Goal: Task Accomplishment & Management: Manage account settings

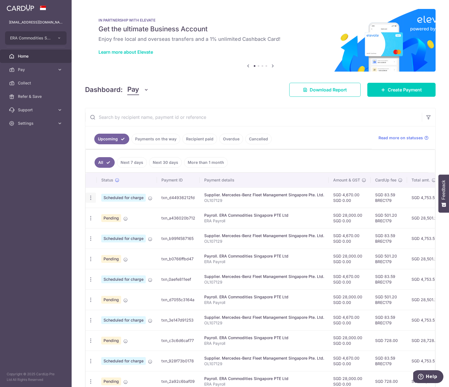
click at [93, 199] on icon "button" at bounding box center [91, 198] width 6 height 6
click at [125, 212] on span "Update payment" at bounding box center [121, 213] width 38 height 7
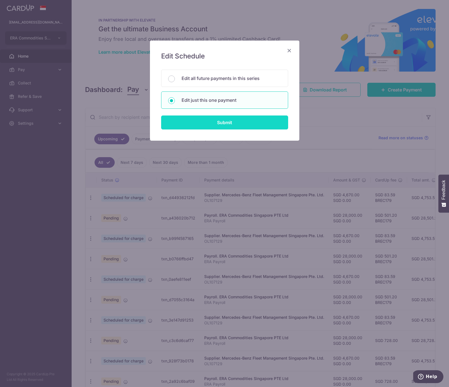
click at [213, 120] on input "Submit" at bounding box center [224, 123] width 127 height 14
radio input "true"
type input "4,670.00"
type input "0.00"
type input "[DATE]"
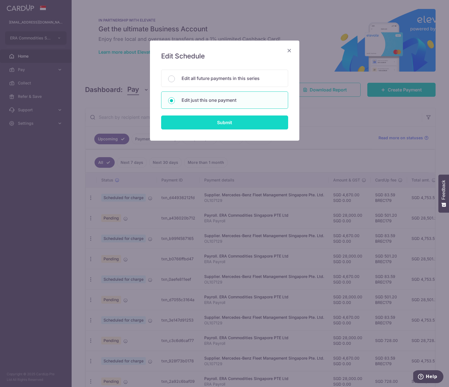
type input "OL107129"
type input "Merc Lease"
type input "BREC179"
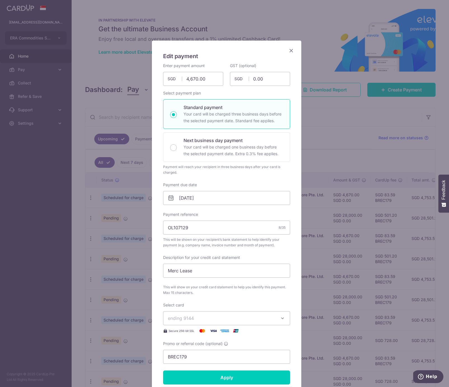
click at [212, 315] on span "ending 9144" at bounding box center [221, 318] width 107 height 7
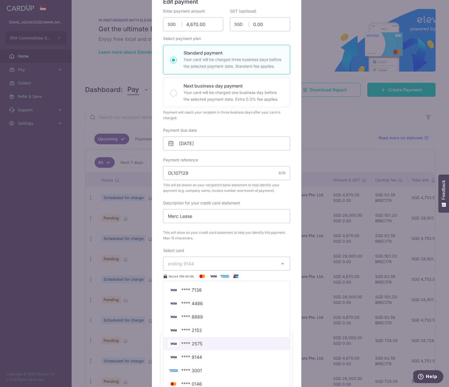
scroll to position [56, 0]
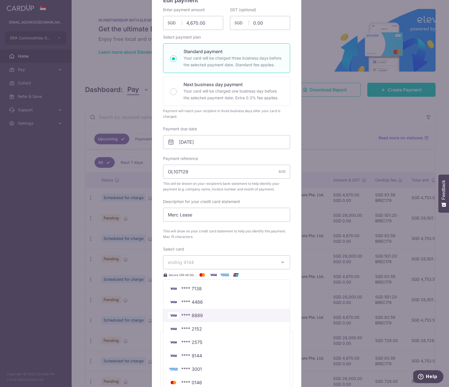
click at [202, 318] on span "**** 8889" at bounding box center [226, 315] width 117 height 7
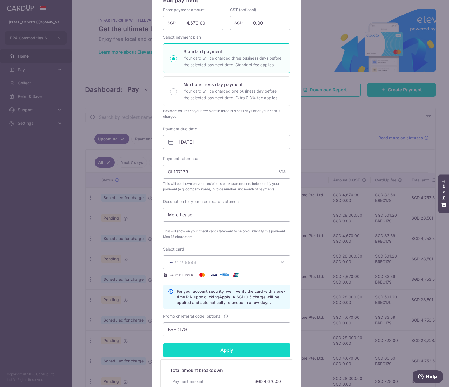
click at [223, 350] on input "Apply" at bounding box center [226, 350] width 127 height 14
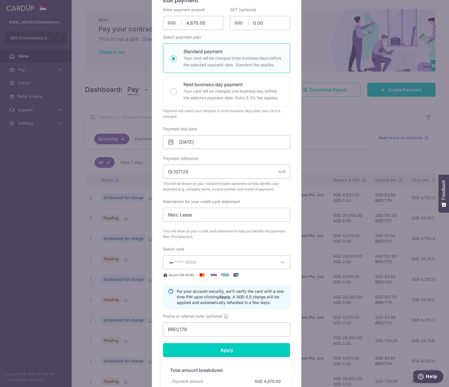
type input "Successfully Applied"
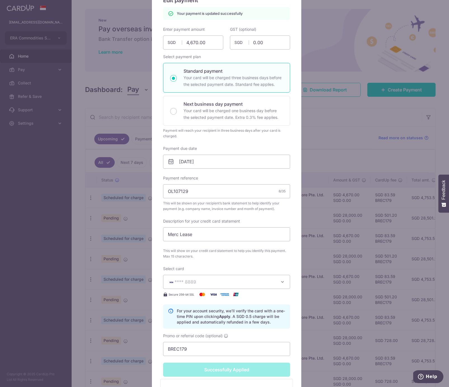
click at [36, 211] on div "Edit payment By clicking apply, you will make changes to all payments to Merced…" at bounding box center [224, 193] width 449 height 387
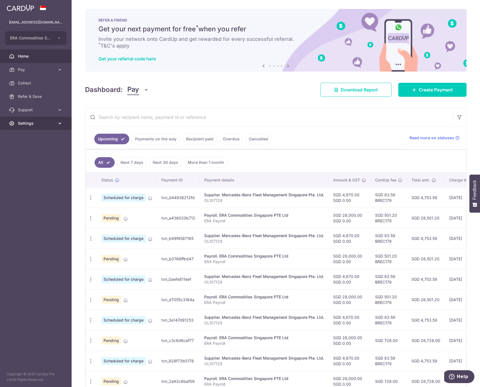
click at [34, 126] on span "Settings" at bounding box center [36, 124] width 37 height 6
click at [32, 149] on span "Logout" at bounding box center [36, 150] width 37 height 6
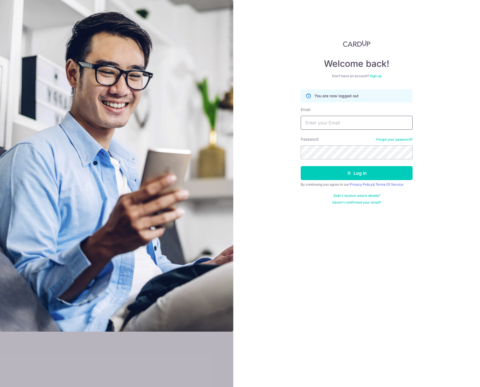
type input "finance@eratrading.sg"
click at [336, 174] on button "Log in" at bounding box center [357, 173] width 112 height 14
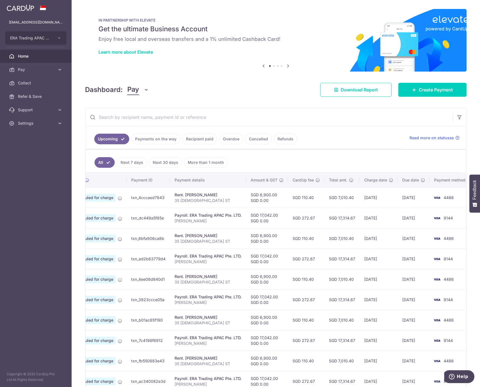
scroll to position [0, 37]
